Goal: Information Seeking & Learning: Learn about a topic

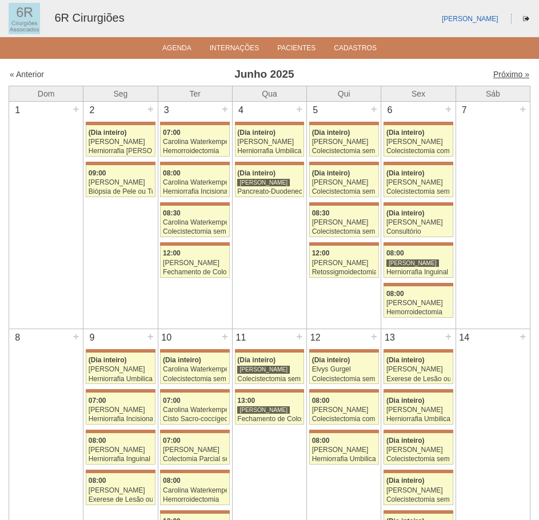
click at [498, 75] on link "Próximo »" at bounding box center [511, 74] width 36 height 9
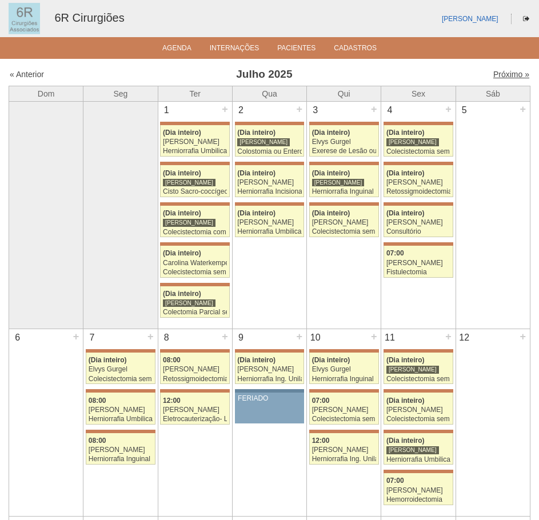
drag, startPoint x: 0, startPoint y: 0, endPoint x: 503, endPoint y: 77, distance: 508.8
click at [503, 77] on link "Próximo »" at bounding box center [511, 74] width 36 height 9
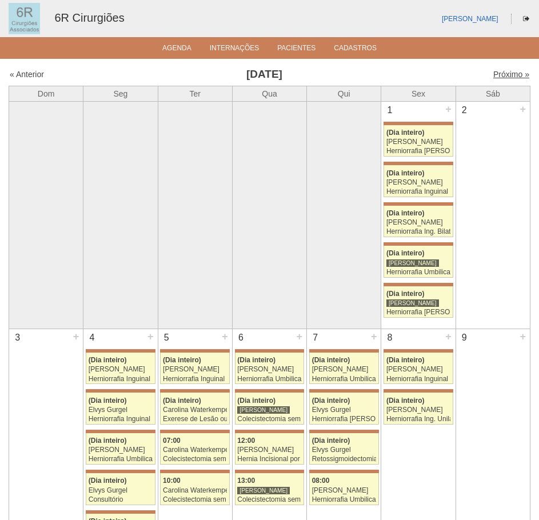
drag, startPoint x: 0, startPoint y: 0, endPoint x: 503, endPoint y: 76, distance: 508.7
click at [503, 76] on link "Próximo »" at bounding box center [511, 74] width 36 height 9
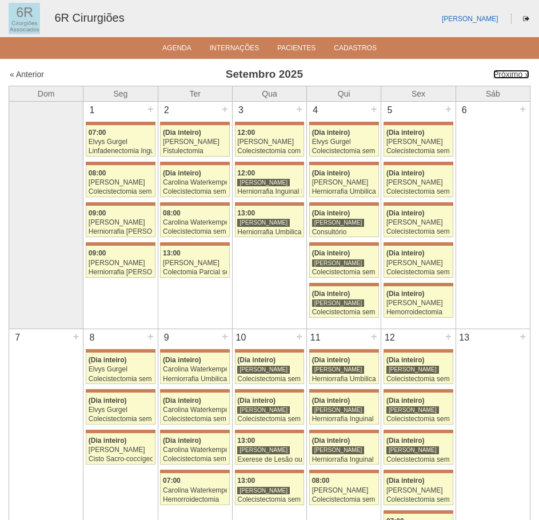
click at [503, 76] on link "Próximo »" at bounding box center [511, 74] width 36 height 9
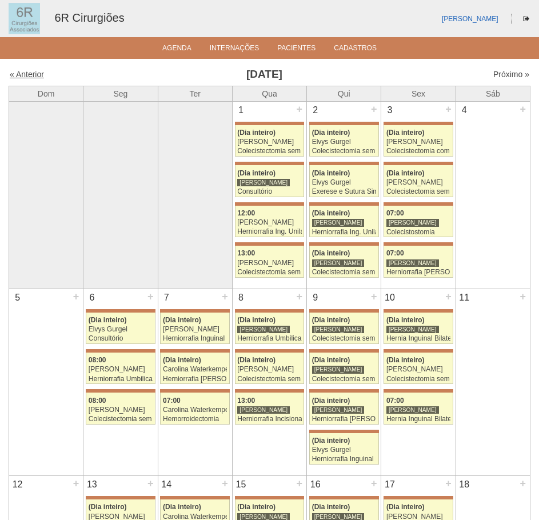
click at [29, 73] on link "« Anterior" at bounding box center [27, 74] width 34 height 9
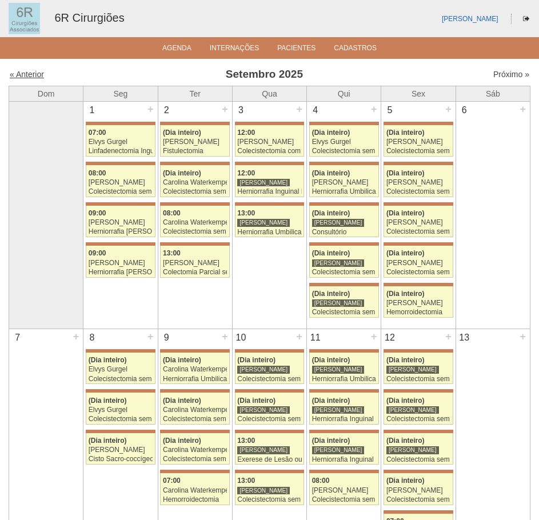
click at [26, 74] on link "« Anterior" at bounding box center [27, 74] width 34 height 9
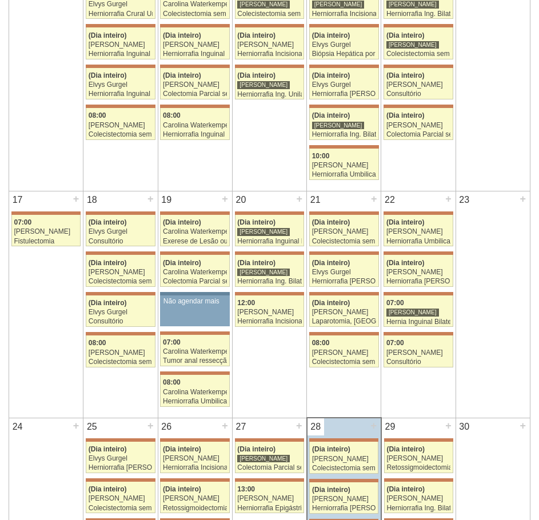
scroll to position [743, 0]
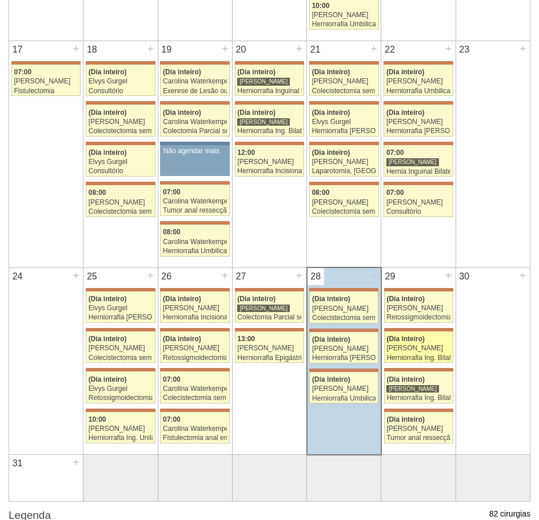
click at [415, 349] on div "[PERSON_NAME]" at bounding box center [418, 348] width 64 height 7
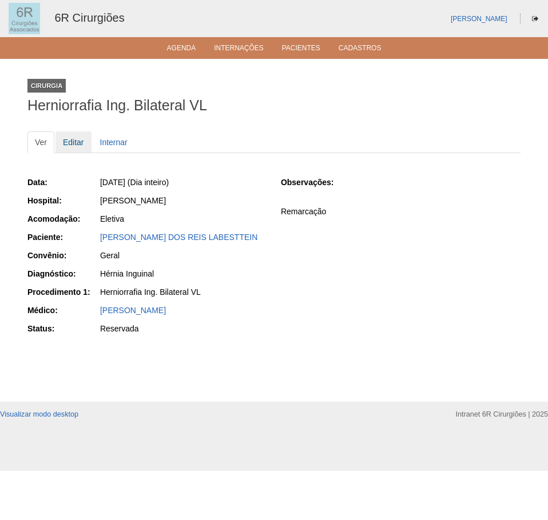
click at [87, 146] on link "Editar" at bounding box center [73, 142] width 36 height 22
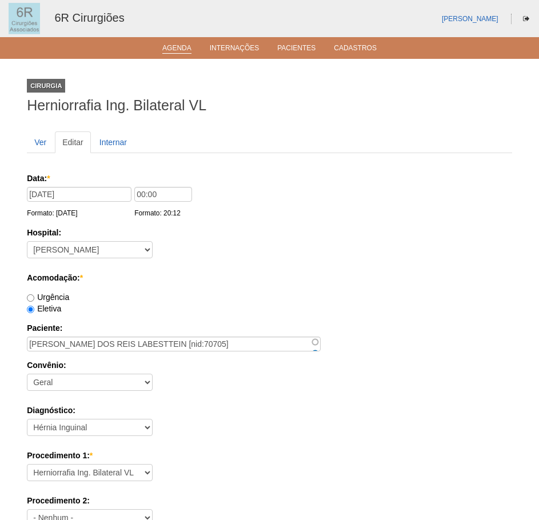
click at [193, 51] on li "Agenda" at bounding box center [176, 47] width 45 height 9
click at [171, 45] on link "Agenda" at bounding box center [176, 49] width 29 height 10
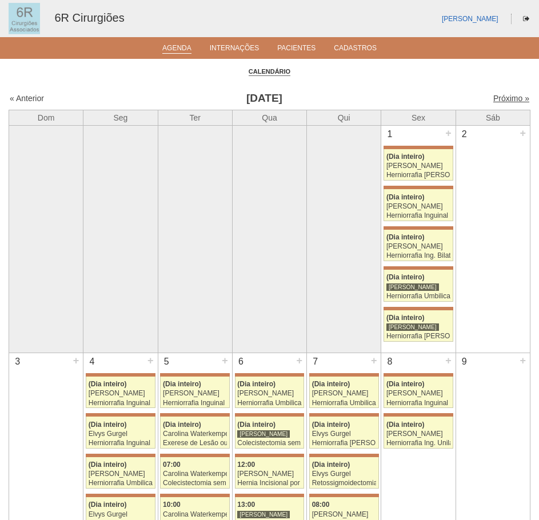
click at [513, 100] on link "Próximo »" at bounding box center [511, 98] width 36 height 9
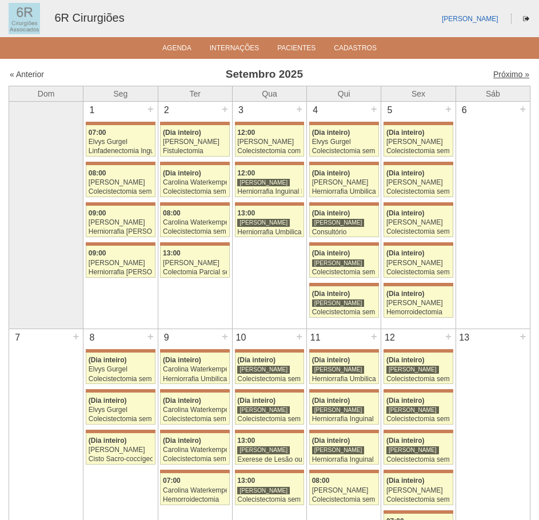
click at [513, 74] on link "Próximo »" at bounding box center [511, 74] width 36 height 9
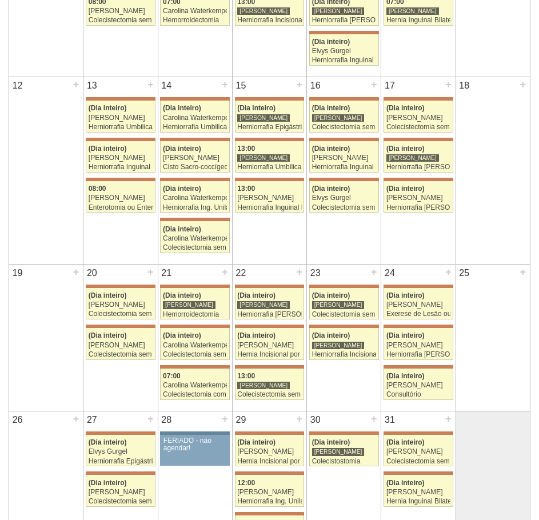
scroll to position [400, 0]
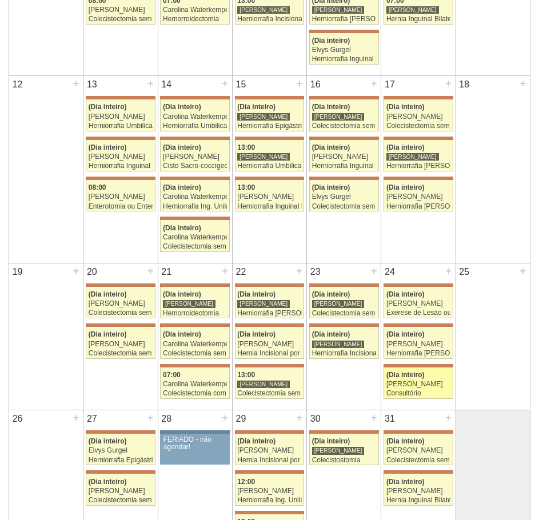
click at [418, 377] on span "(Dia inteiro)" at bounding box center [405, 375] width 38 height 8
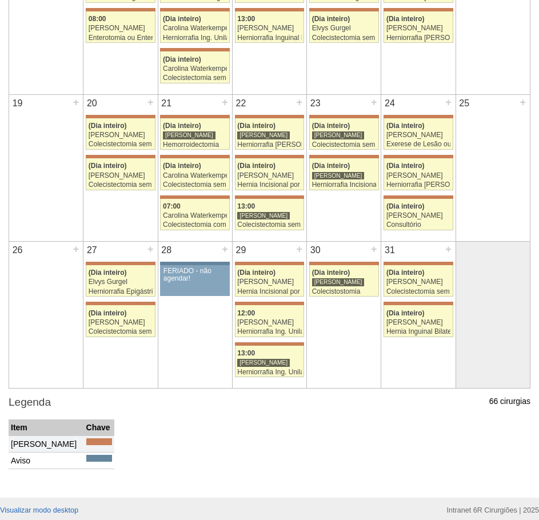
scroll to position [572, 0]
